Goal: Transaction & Acquisition: Purchase product/service

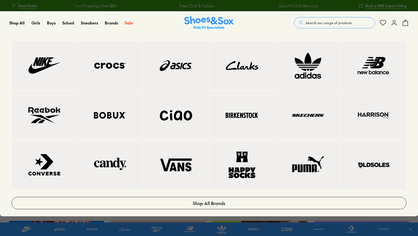
click at [39, 166] on img at bounding box center [44, 164] width 43 height 26
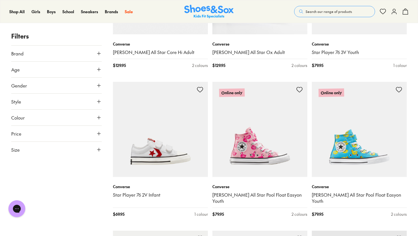
scroll to position [1045, 0]
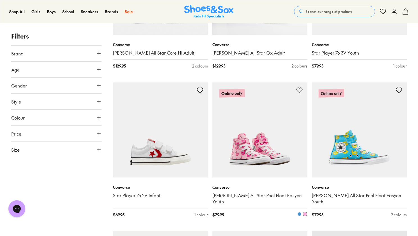
click at [267, 196] on link "[PERSON_NAME] All Star Pool Float Easyon Youth" at bounding box center [259, 198] width 95 height 12
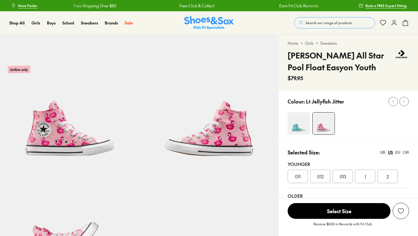
select select "*"
click at [322, 176] on span "012" at bounding box center [320, 176] width 6 height 7
